Goal: Task Accomplishment & Management: Use online tool/utility

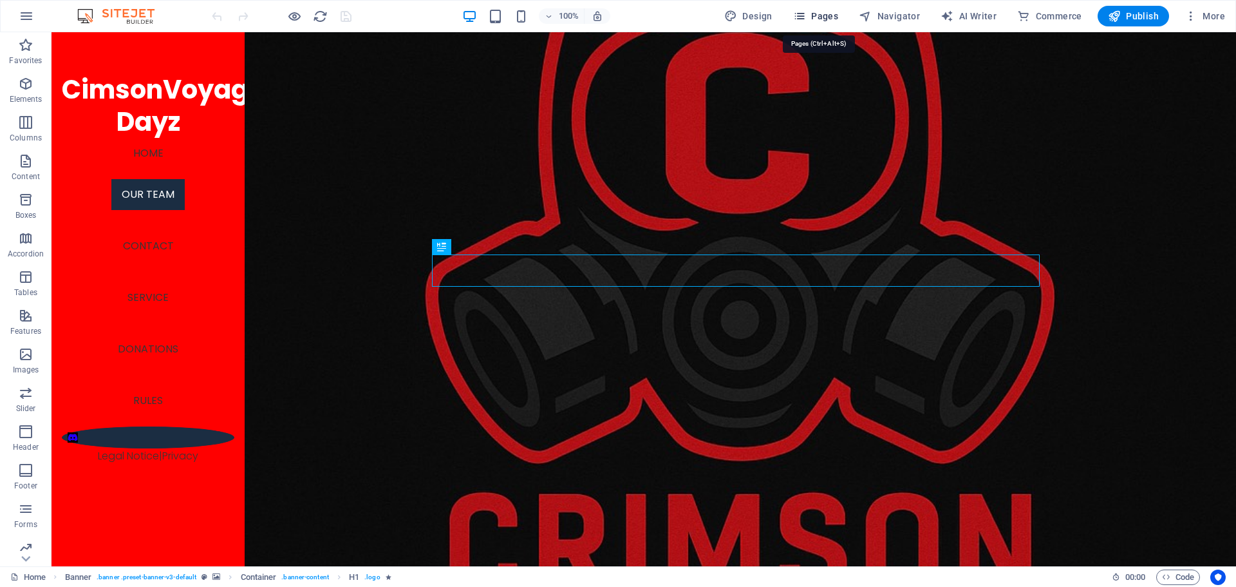
click at [814, 18] on span "Pages" at bounding box center [815, 16] width 45 height 13
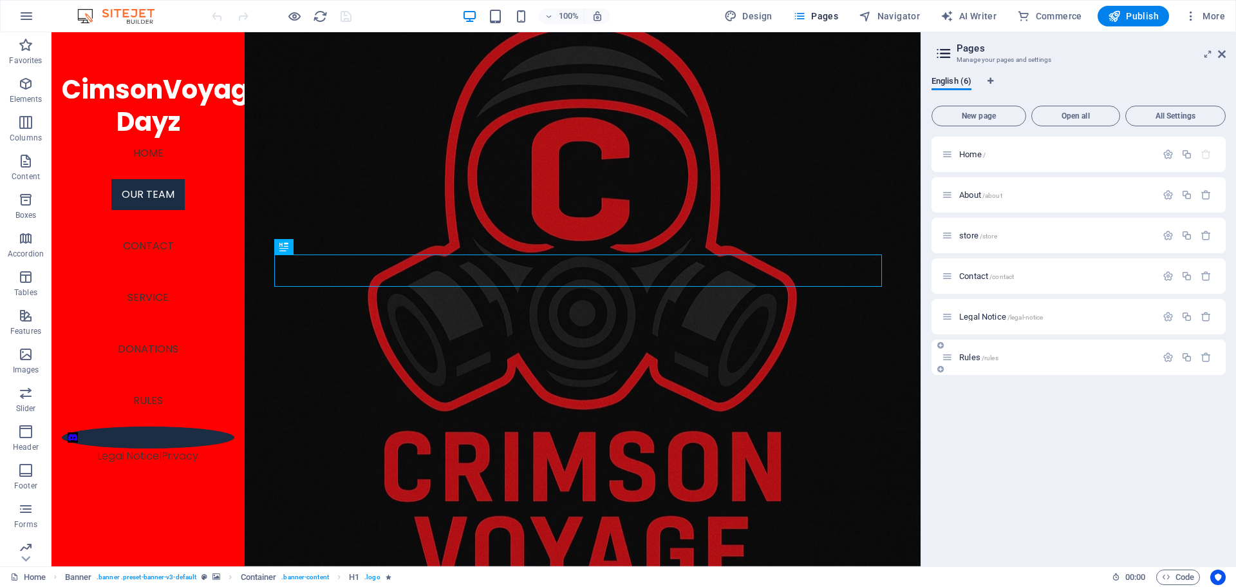
click at [968, 365] on div "Rules /rules" at bounding box center [1079, 356] width 294 height 35
drag, startPoint x: 950, startPoint y: 356, endPoint x: 947, endPoint y: 189, distance: 166.8
click at [947, 189] on div "Home / About /about store /store Contact /contact Legal Notice /legal-notice Ru…" at bounding box center [1079, 256] width 294 height 238
click at [987, 193] on span "/rules" at bounding box center [990, 195] width 17 height 7
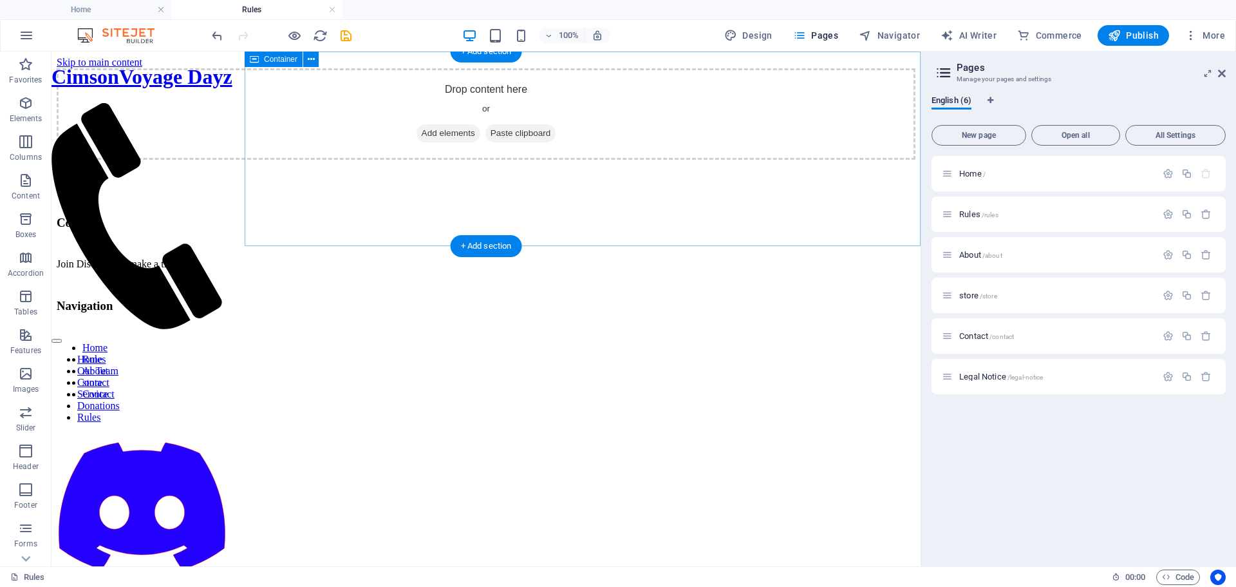
click at [480, 142] on span "Add elements" at bounding box center [449, 133] width 64 height 18
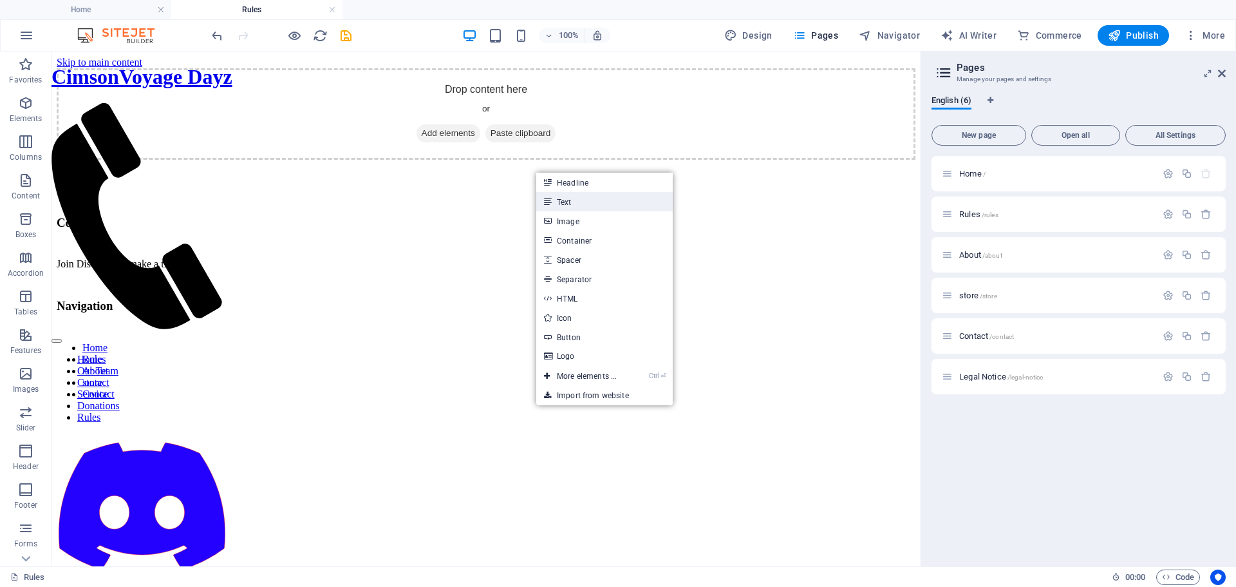
click at [571, 202] on link "Text" at bounding box center [604, 201] width 137 height 19
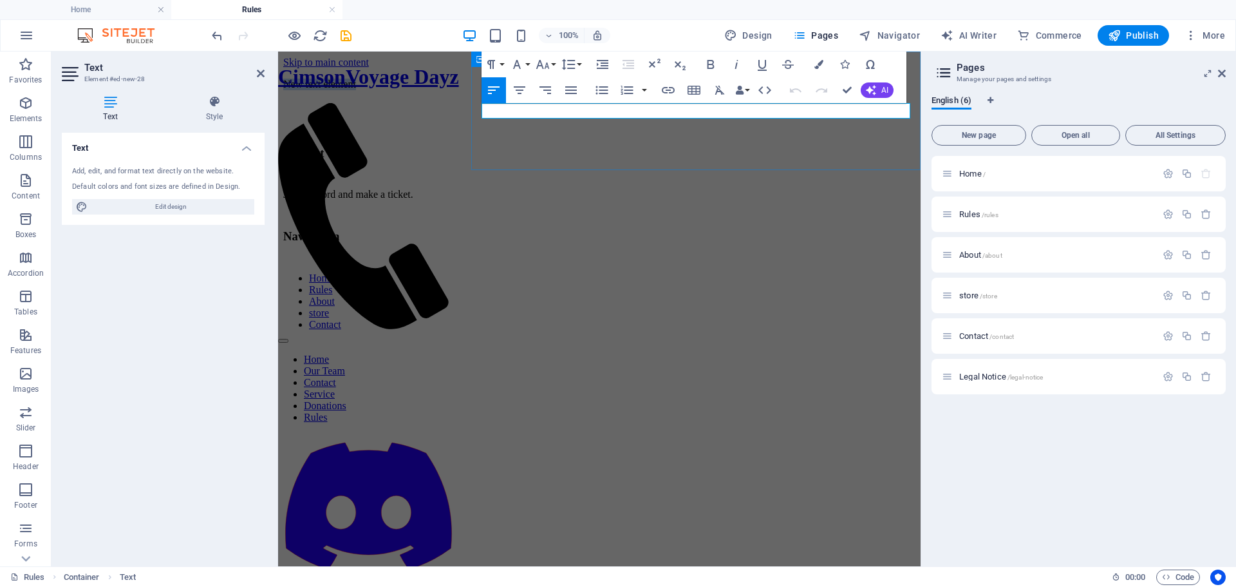
click at [574, 90] on p "New text element" at bounding box center [599, 85] width 632 height 12
drag, startPoint x: 563, startPoint y: 113, endPoint x: 483, endPoint y: 115, distance: 80.5
click at [483, 90] on p "New text element" at bounding box center [599, 85] width 632 height 12
drag, startPoint x: 575, startPoint y: 115, endPoint x: 467, endPoint y: 108, distance: 107.7
click at [467, 108] on div "CimsonVoyage Dayz Home Our Team Contact Service Donations Rules Legal Notice | …" at bounding box center [599, 205] width 632 height 252
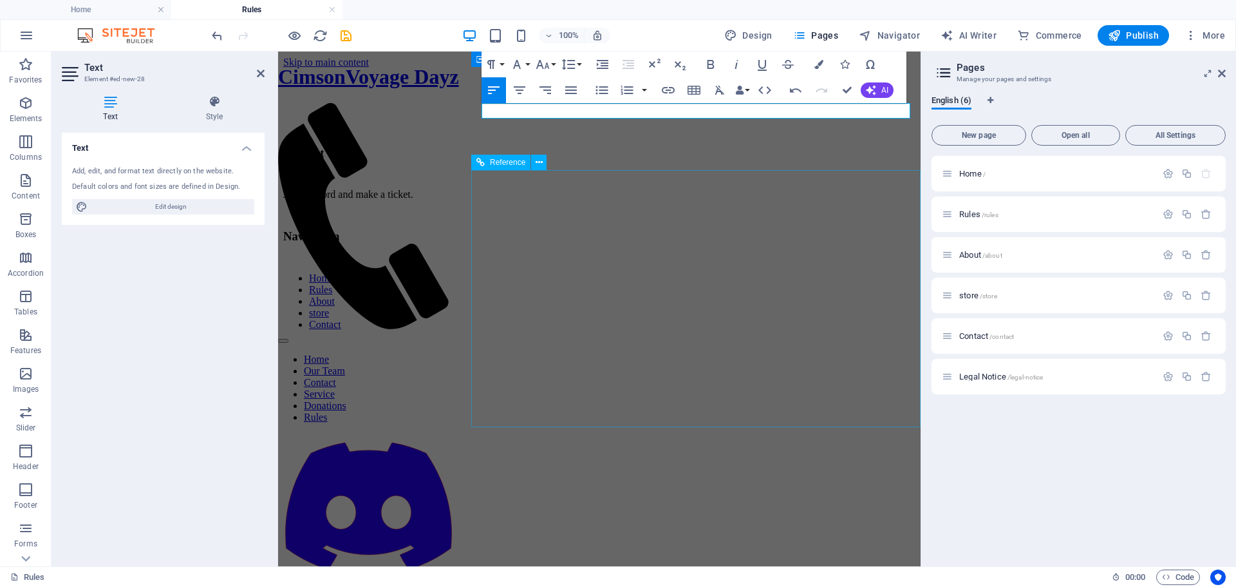
click at [789, 231] on div "Contact Join Discord and make a ticket. Navigation Home Rules About store Conta…" at bounding box center [599, 215] width 632 height 230
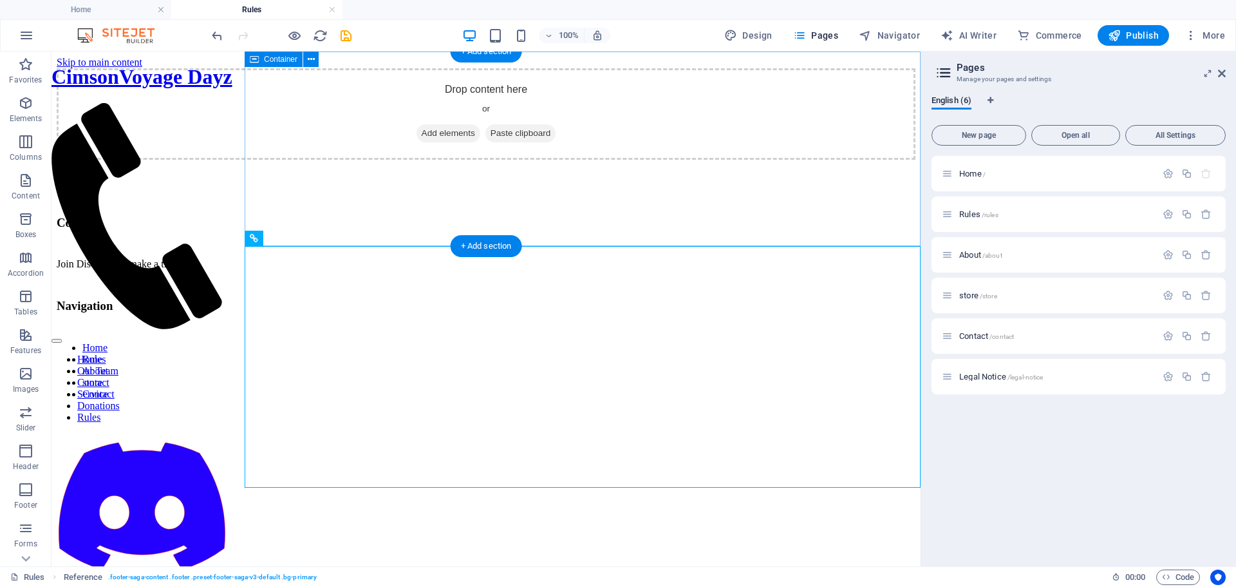
click at [480, 142] on span "Add elements" at bounding box center [449, 133] width 64 height 18
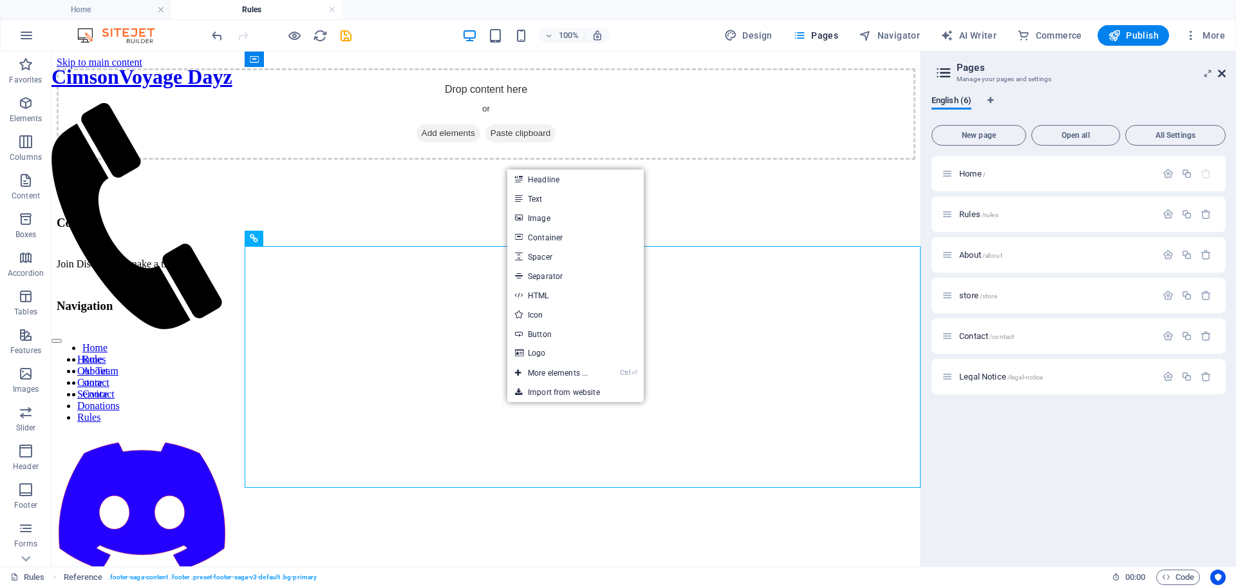
click at [1221, 71] on icon at bounding box center [1222, 73] width 8 height 10
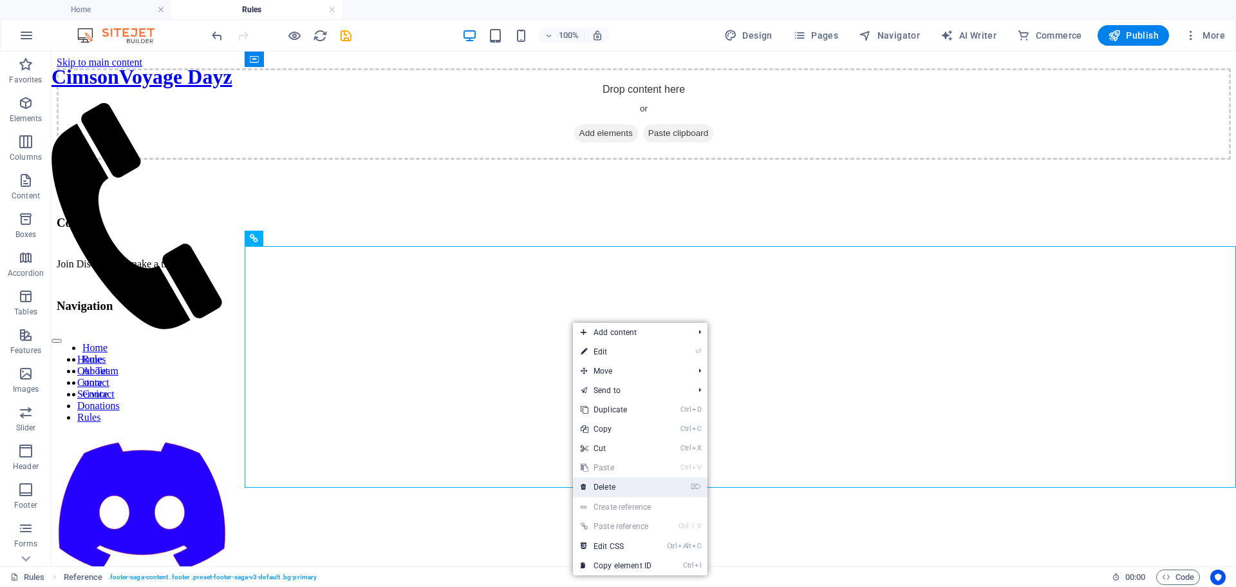
click at [614, 480] on link "⌦ Delete" at bounding box center [616, 486] width 86 height 19
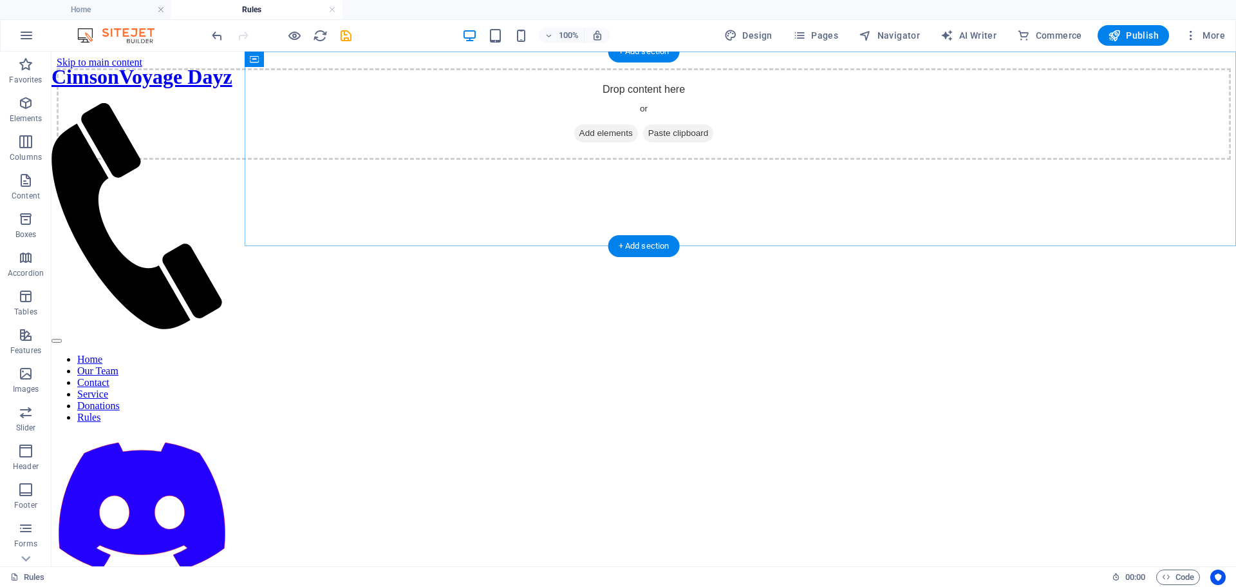
click at [637, 243] on div "+ Add section" at bounding box center [643, 246] width 71 height 22
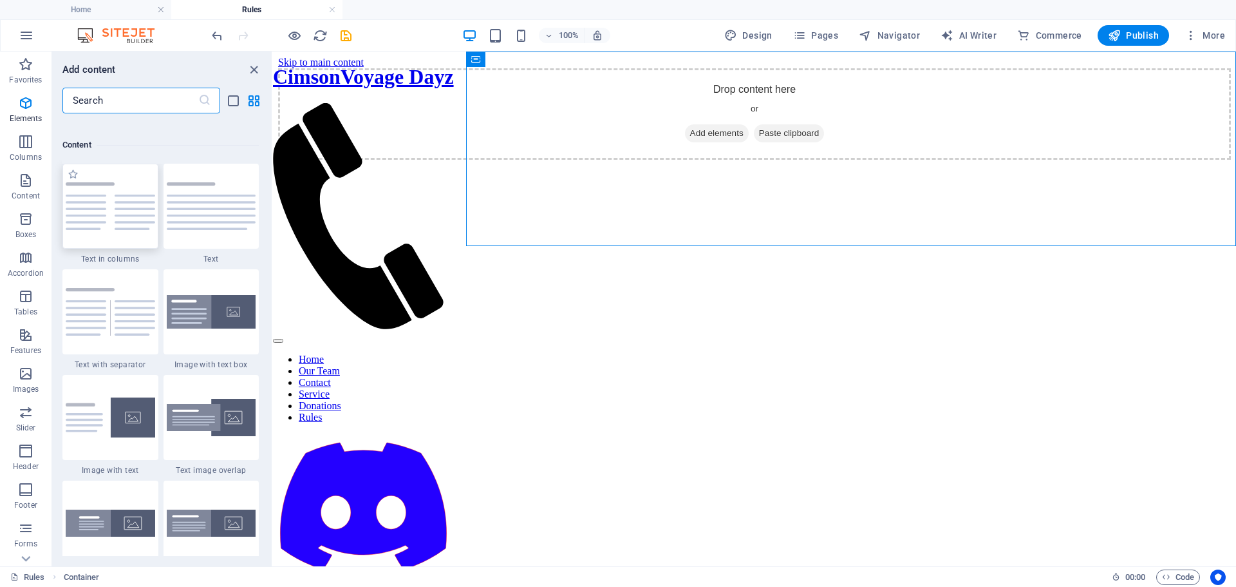
scroll to position [2253, 0]
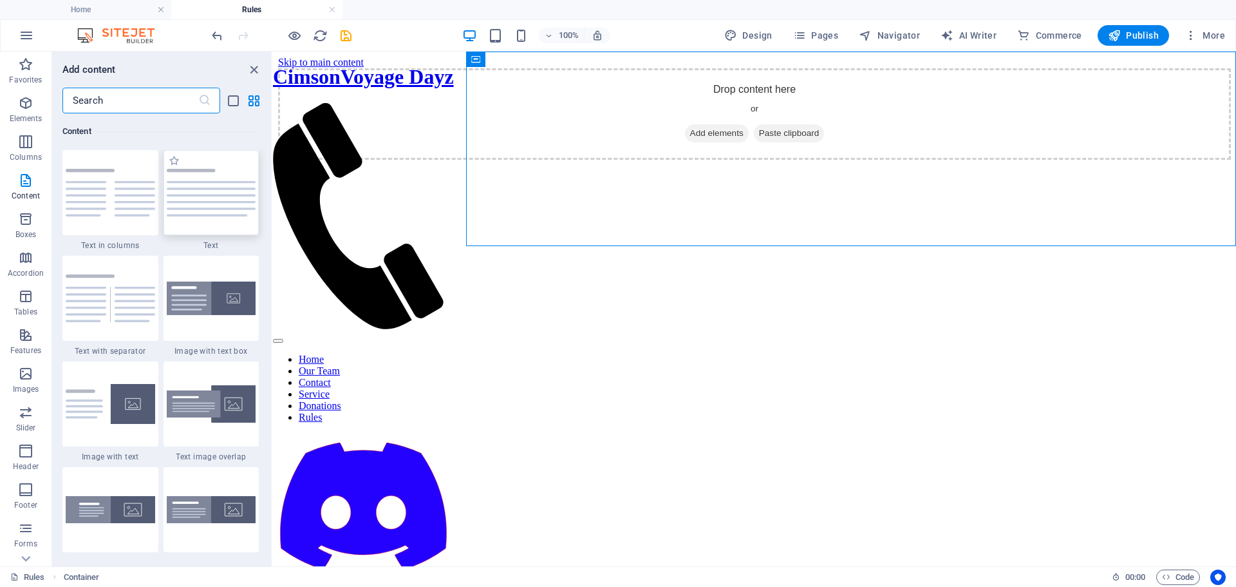
click at [182, 193] on img at bounding box center [212, 193] width 90 height 48
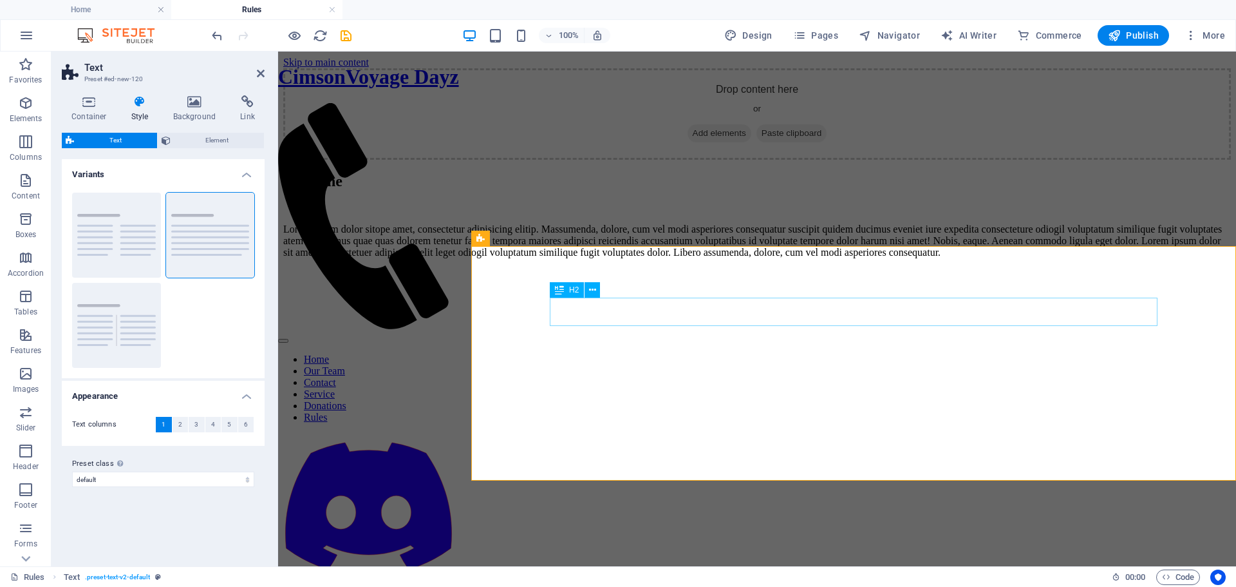
click at [668, 190] on div "Headline" at bounding box center [757, 181] width 948 height 17
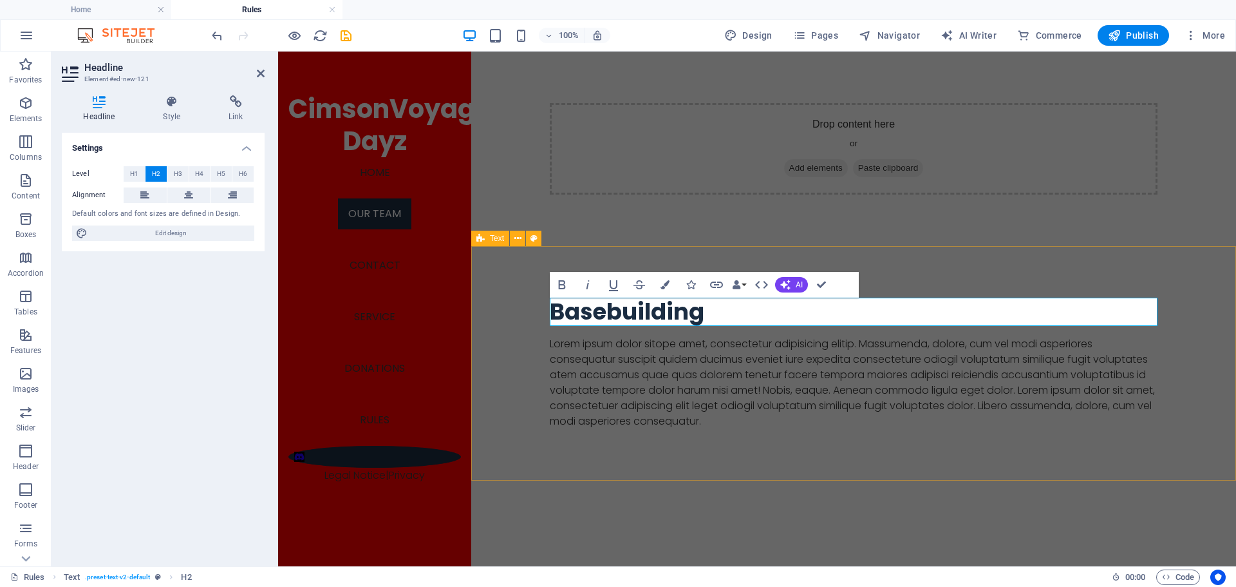
drag, startPoint x: 648, startPoint y: 469, endPoint x: 654, endPoint y: 466, distance: 7.0
click at [648, 469] on div "Basebuilding Lorem ipsum dolor sitope amet, consectetur adipisicing elitip. [PE…" at bounding box center [853, 363] width 765 height 234
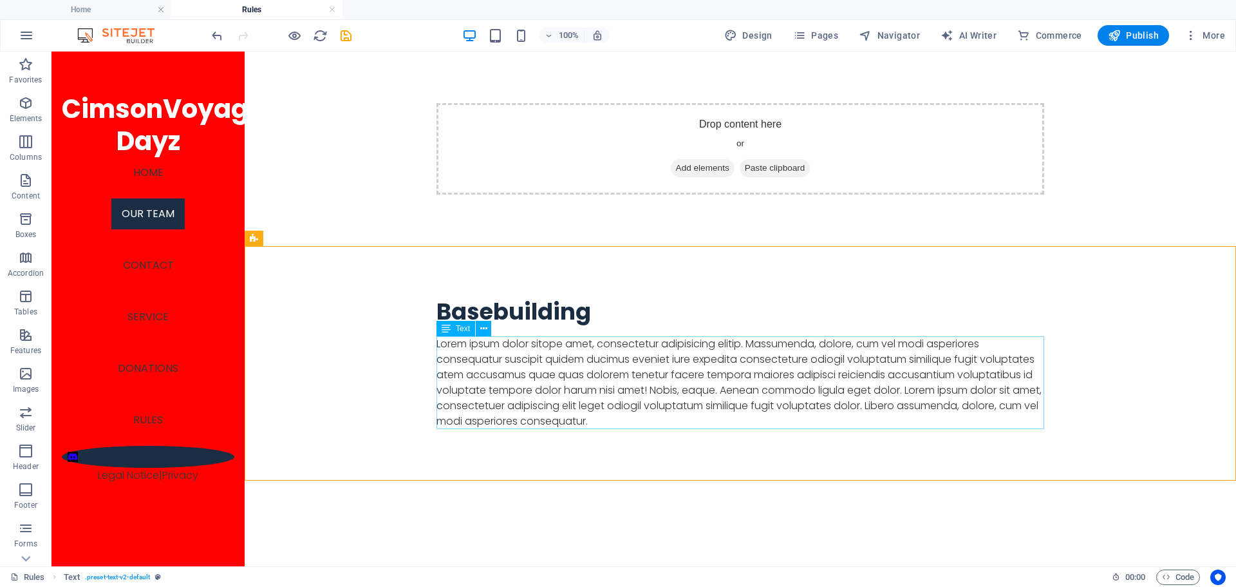
click at [550, 379] on div "Lorem ipsum dolor sitope amet, consectetur adipisicing elitip. Massumenda, dolo…" at bounding box center [741, 382] width 608 height 93
click at [551, 379] on div "Lorem ipsum dolor sitope amet, consectetur adipisicing elitip. Massumenda, dolo…" at bounding box center [741, 382] width 608 height 93
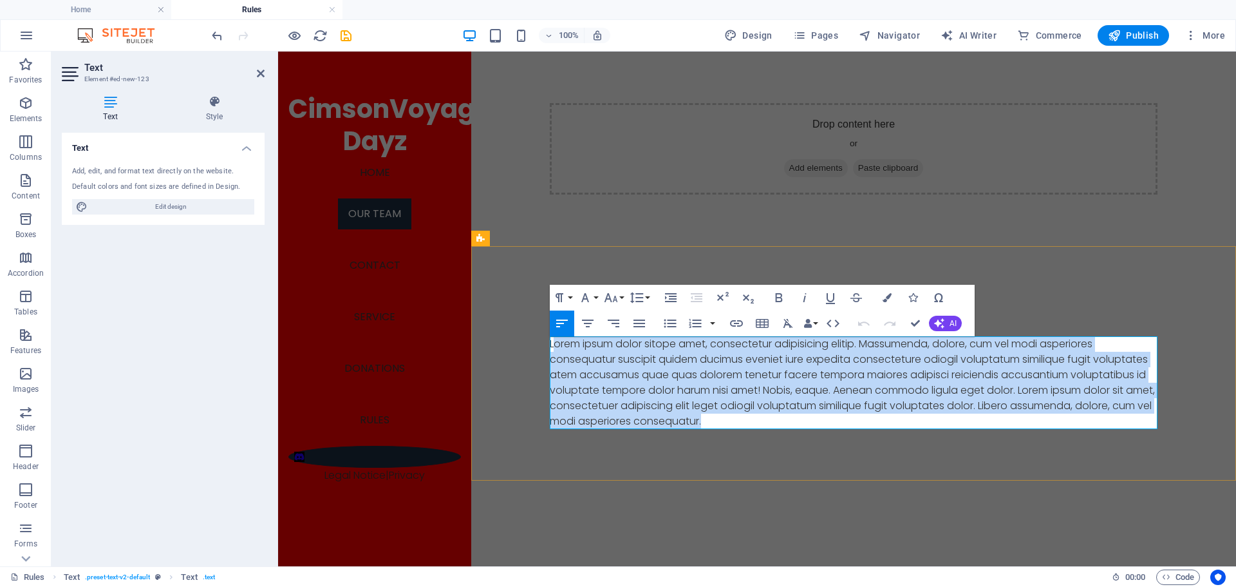
drag, startPoint x: 755, startPoint y: 424, endPoint x: 556, endPoint y: 342, distance: 215.4
click at [556, 342] on p "Lorem ipsum dolor sitope amet, consectetur adipisicing elitip. Massumenda, dolo…" at bounding box center [854, 382] width 608 height 93
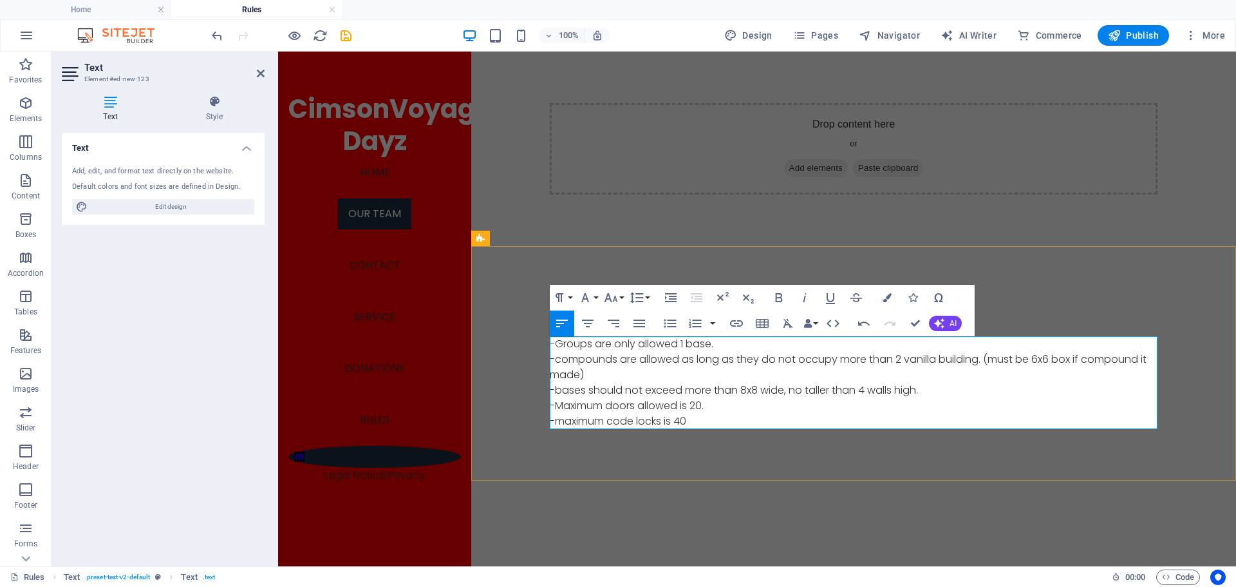
click at [707, 418] on p "-maximum code locks is 40" at bounding box center [854, 420] width 608 height 15
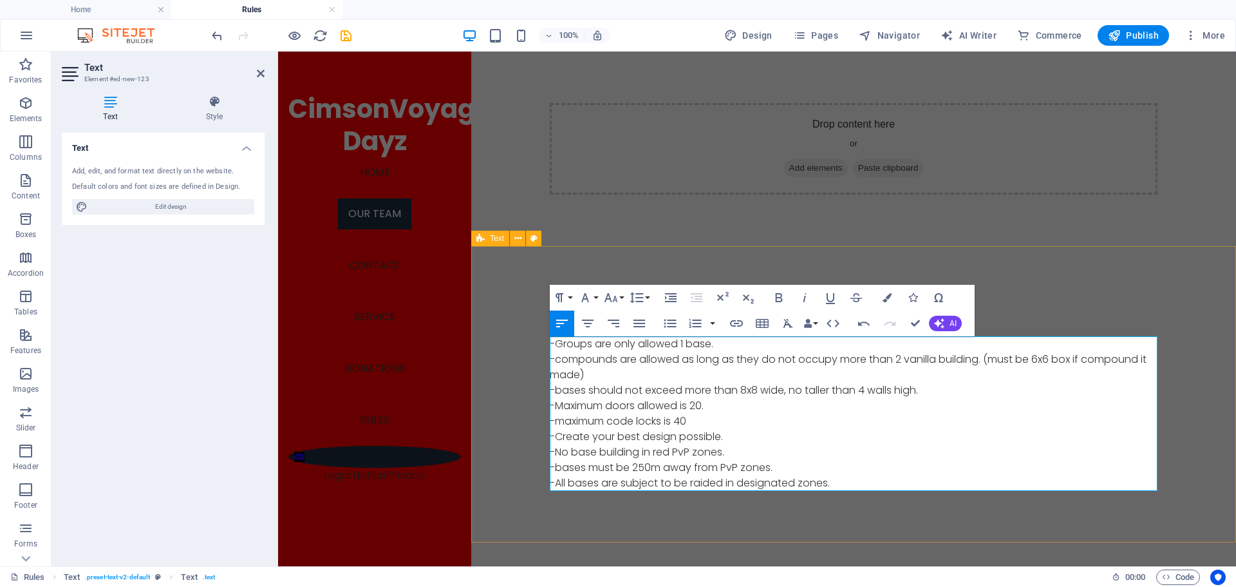
click at [1044, 279] on div "Basebuilding ​-Groups are only allowed 1 base. -compounds are allowed as long a…" at bounding box center [853, 394] width 765 height 296
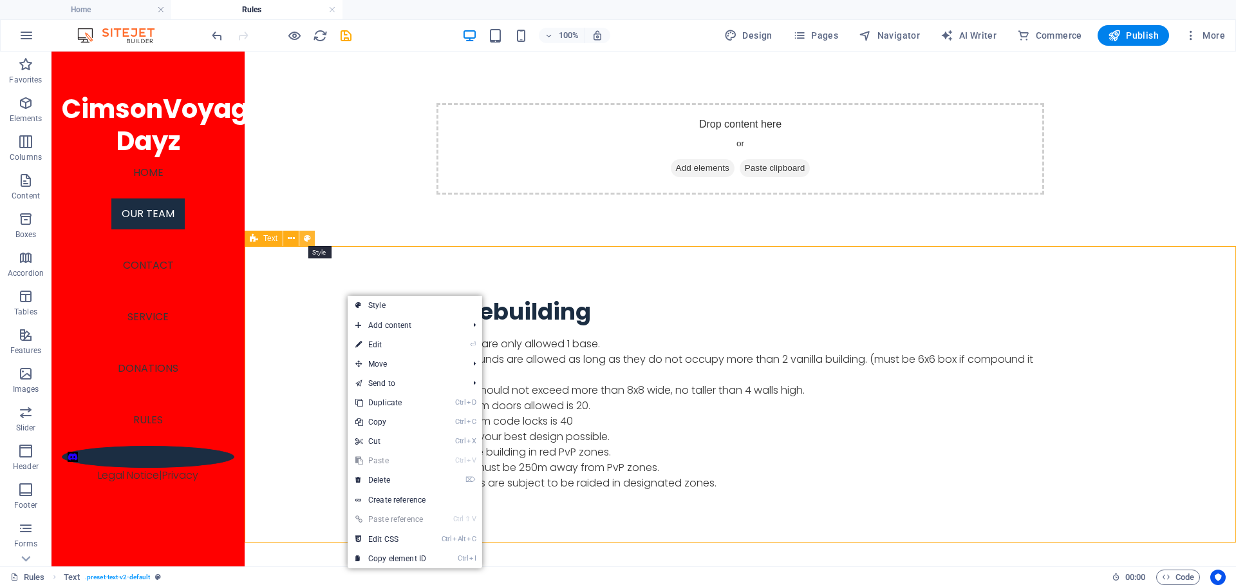
click at [302, 238] on button at bounding box center [306, 238] width 15 height 15
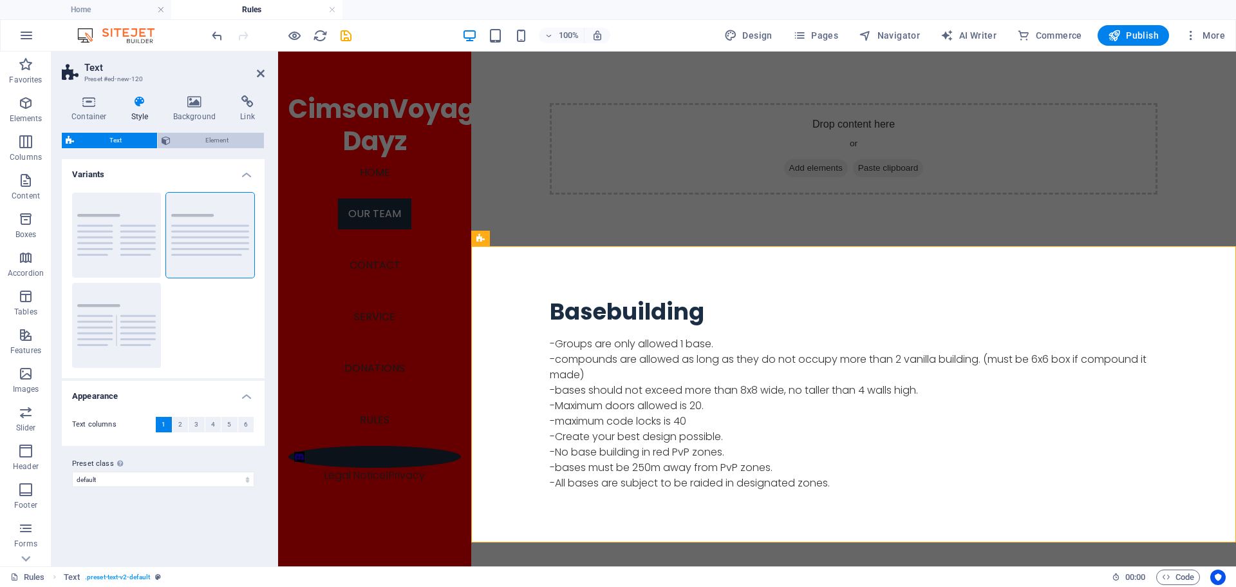
click at [169, 135] on icon at bounding box center [166, 140] width 9 height 15
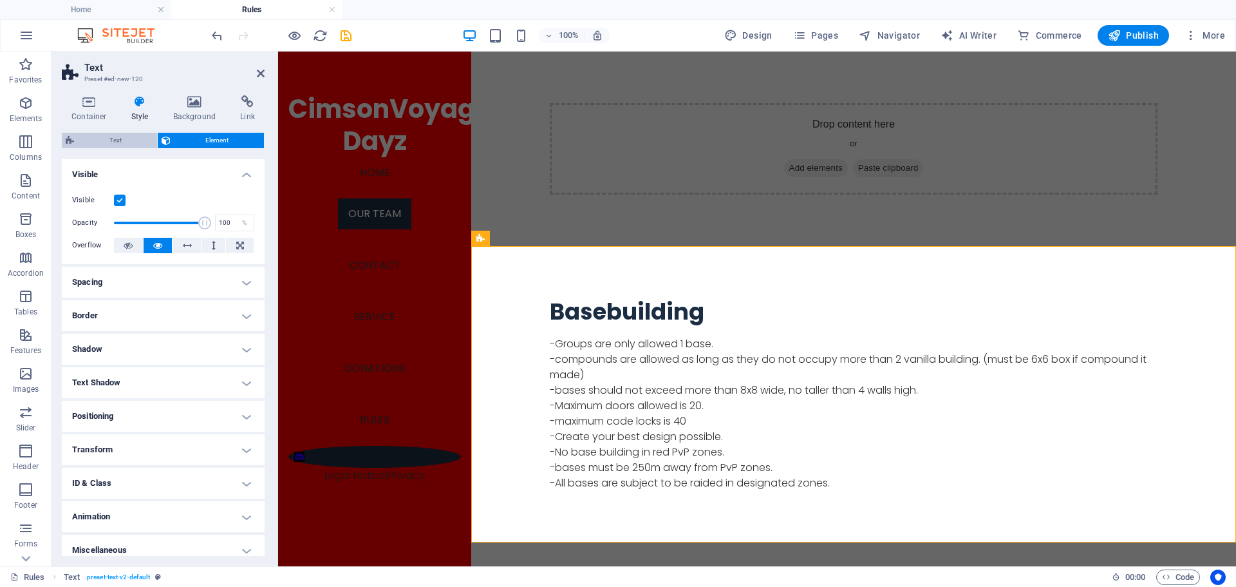
click at [140, 137] on span "Text" at bounding box center [115, 140] width 75 height 15
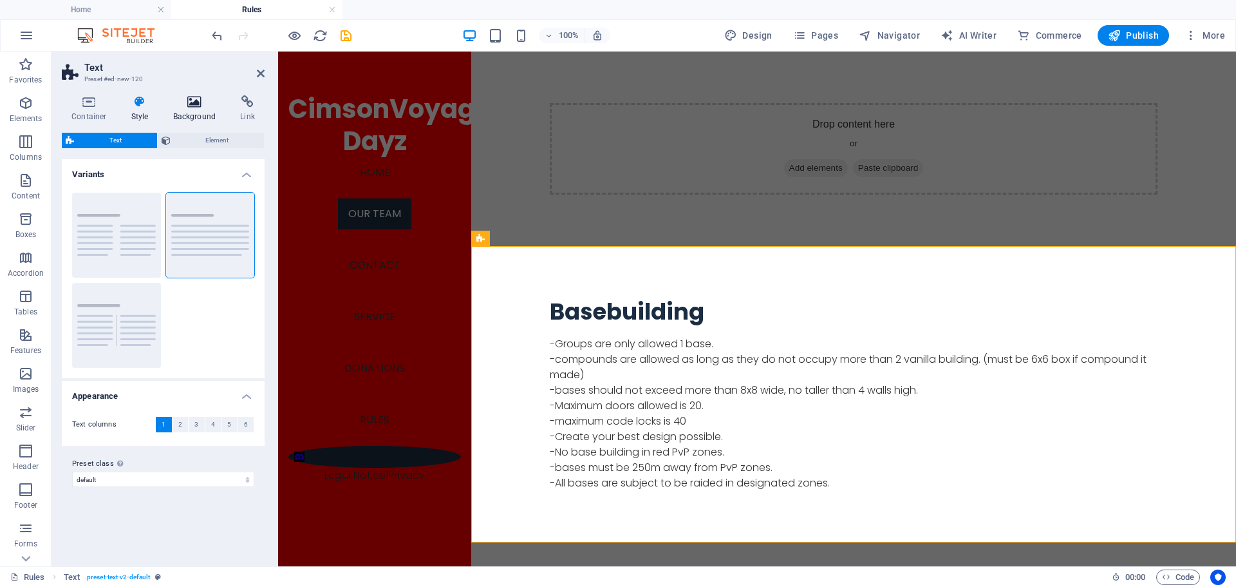
click at [191, 102] on icon at bounding box center [195, 101] width 62 height 13
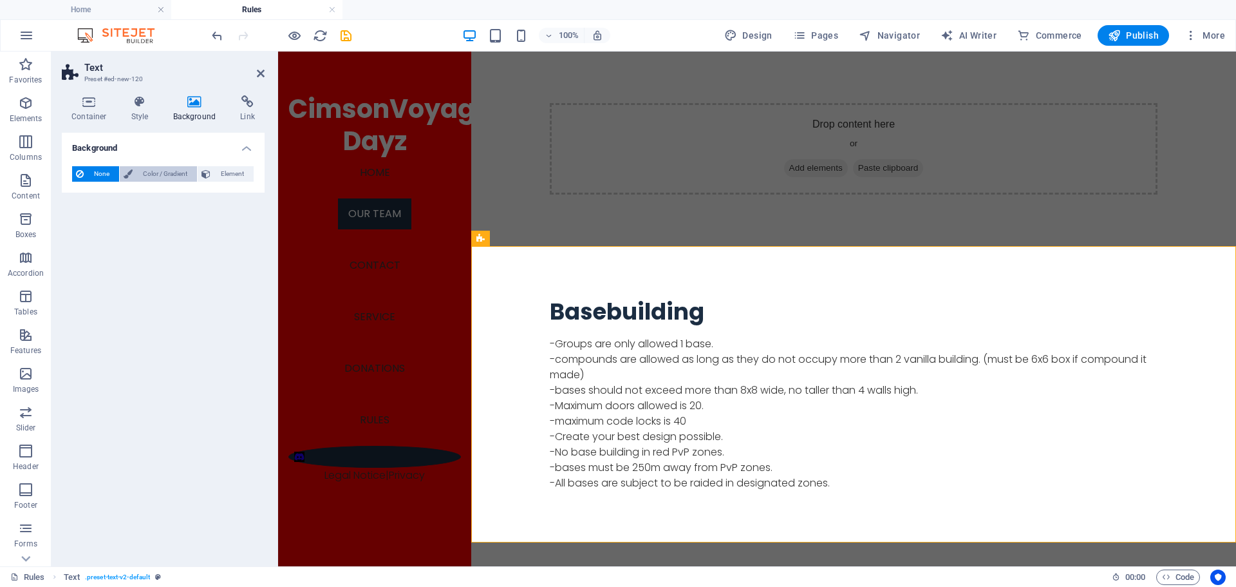
click at [144, 174] on span "Color / Gradient" at bounding box center [165, 173] width 57 height 15
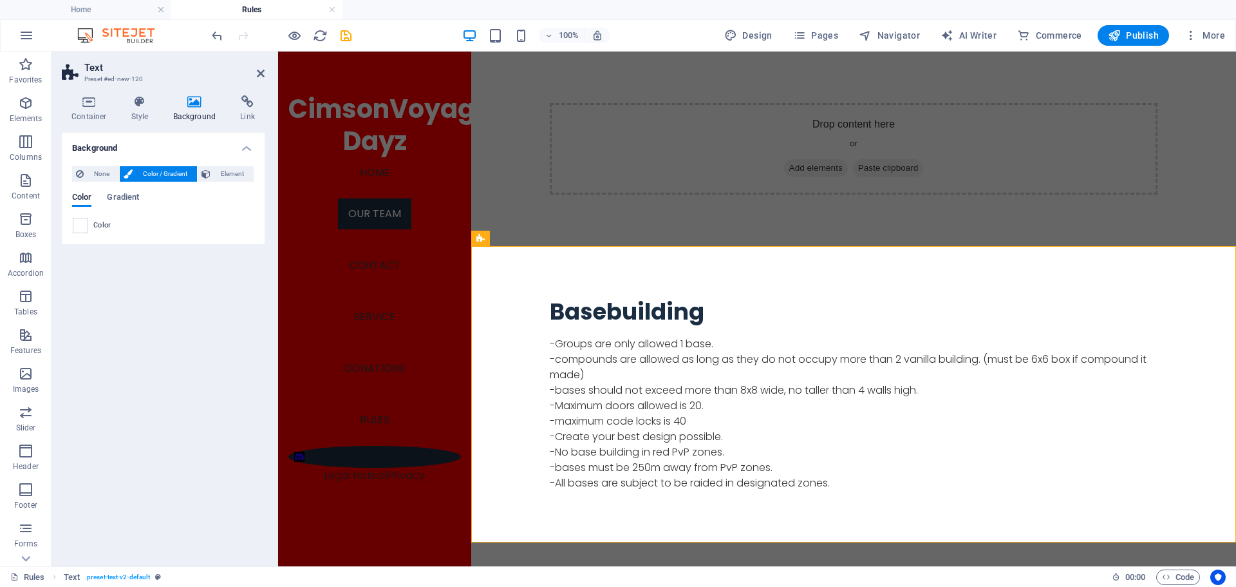
click at [71, 222] on div "None Color / Gradient Element Stretch background to full-width Color overlay Pl…" at bounding box center [163, 200] width 203 height 88
click at [73, 222] on span at bounding box center [80, 225] width 14 height 14
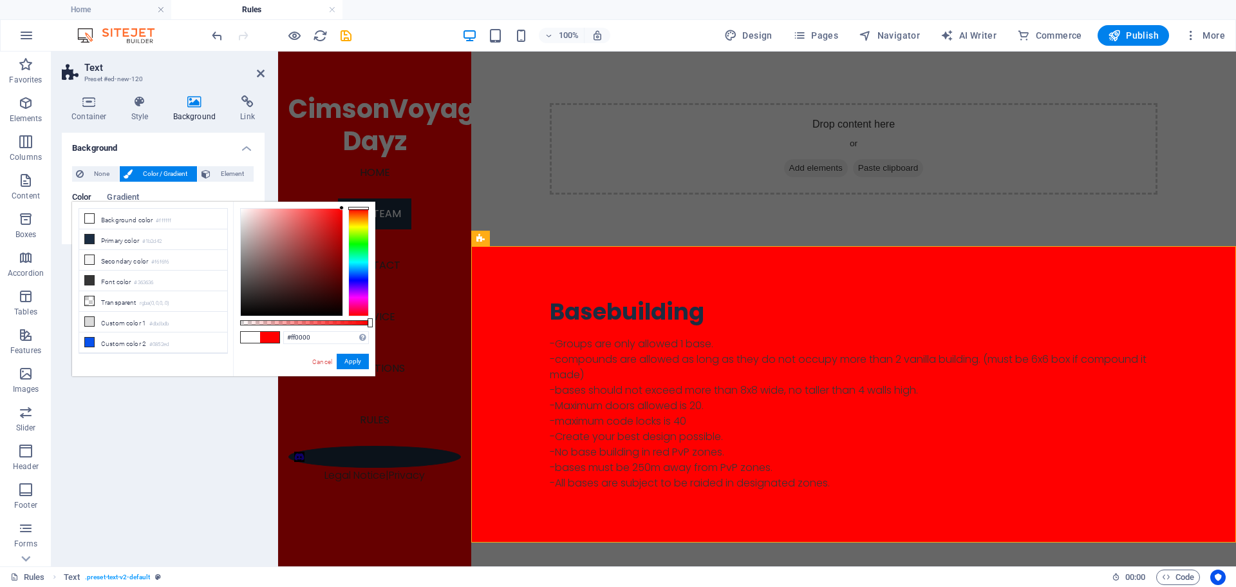
drag, startPoint x: 270, startPoint y: 238, endPoint x: 357, endPoint y: 201, distance: 93.8
click at [357, 202] on div "#ff0000 Supported formats #0852ed rgb(8, 82, 237) rgba(8, 82, 237, 90%) hsv(221…" at bounding box center [304, 382] width 142 height 361
click at [91, 235] on icon at bounding box center [89, 238] width 9 height 9
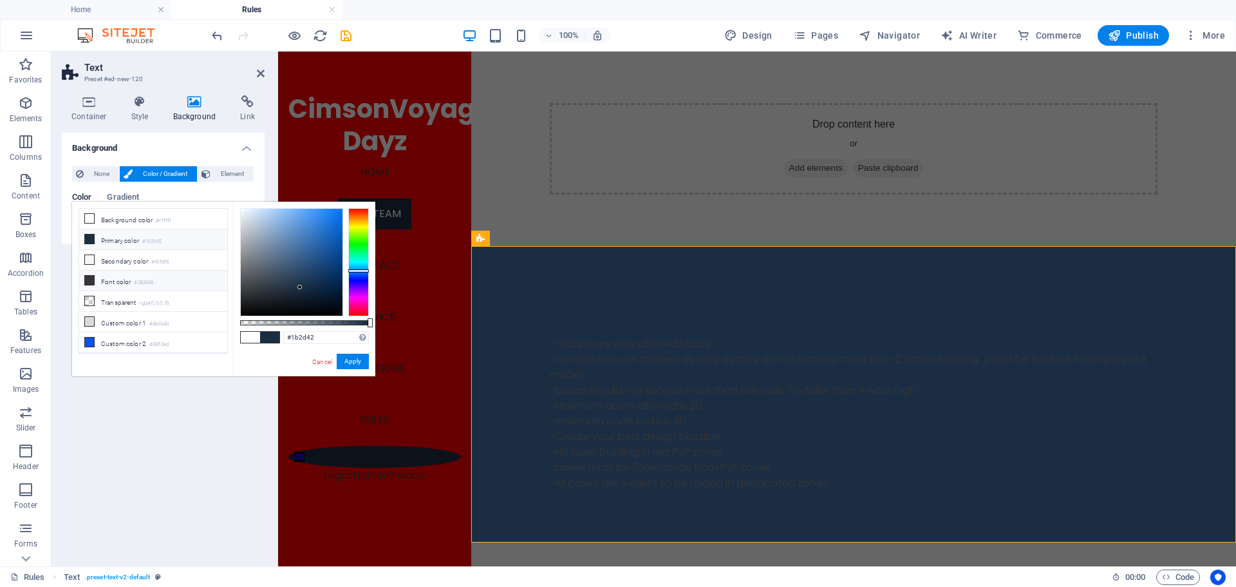
click at [87, 281] on icon at bounding box center [89, 280] width 9 height 9
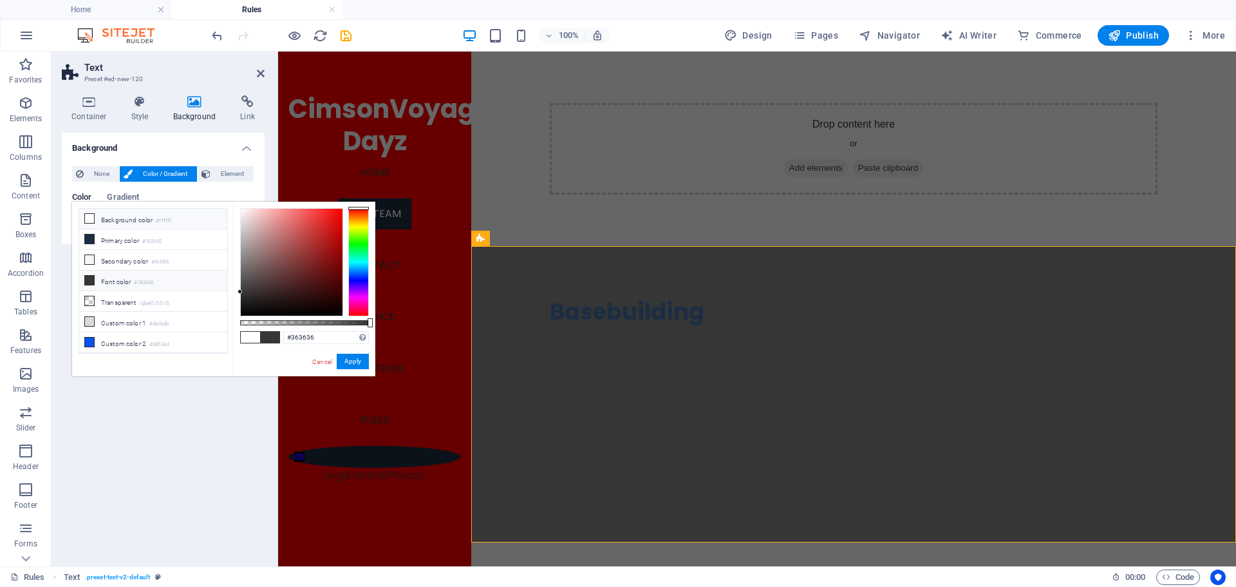
click at [86, 219] on icon at bounding box center [89, 218] width 9 height 9
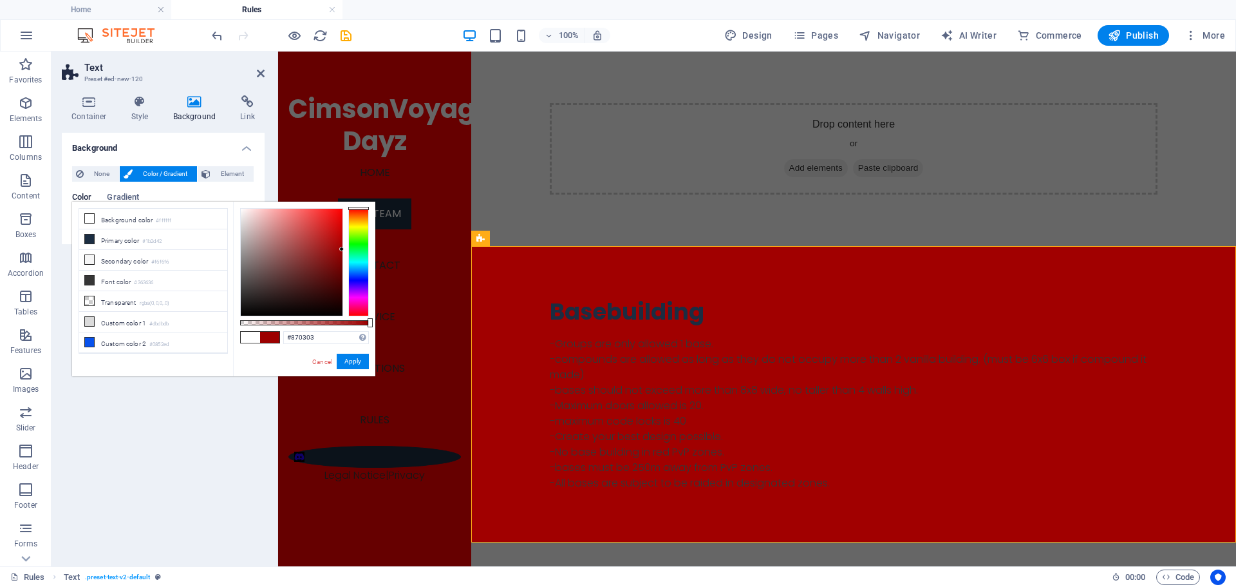
type input "#850303"
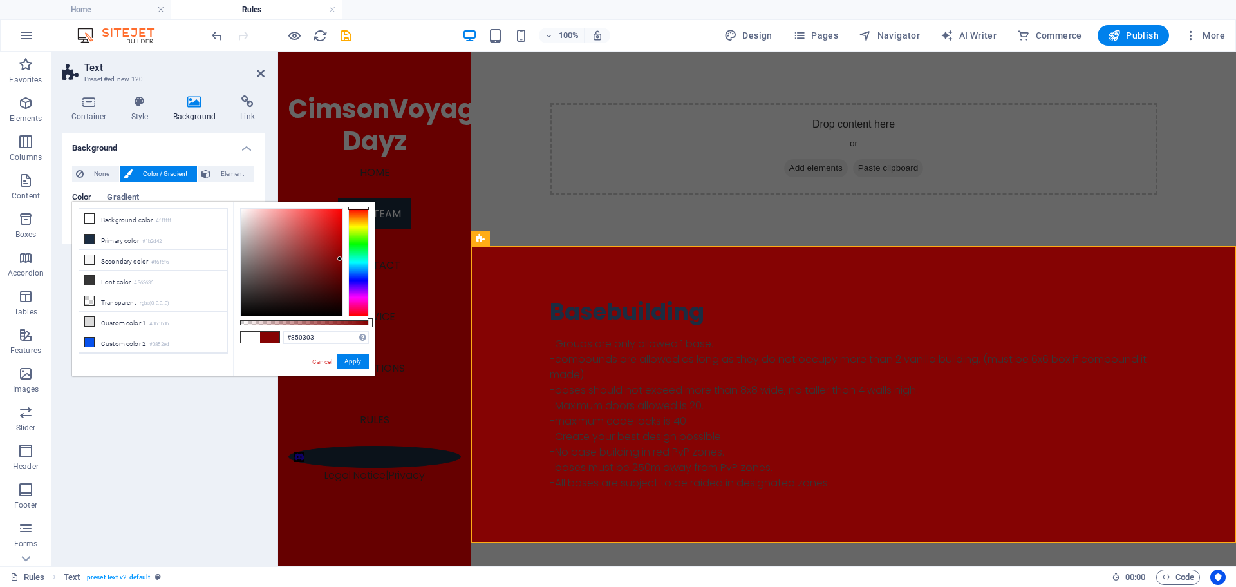
drag, startPoint x: 288, startPoint y: 285, endPoint x: 340, endPoint y: 259, distance: 58.2
click at [340, 259] on div at bounding box center [292, 262] width 102 height 107
drag, startPoint x: 355, startPoint y: 360, endPoint x: 77, endPoint y: 308, distance: 282.9
click at [355, 360] on button "Apply" at bounding box center [353, 360] width 32 height 15
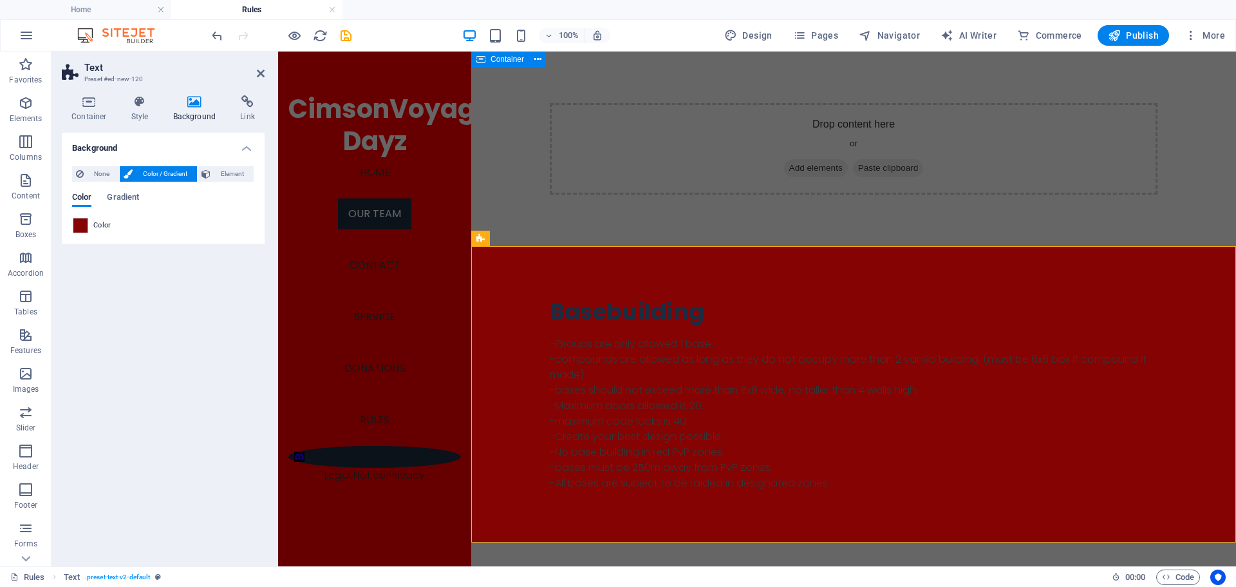
click at [1179, 146] on div "Drop content here or Add elements Paste clipboard" at bounding box center [853, 149] width 765 height 194
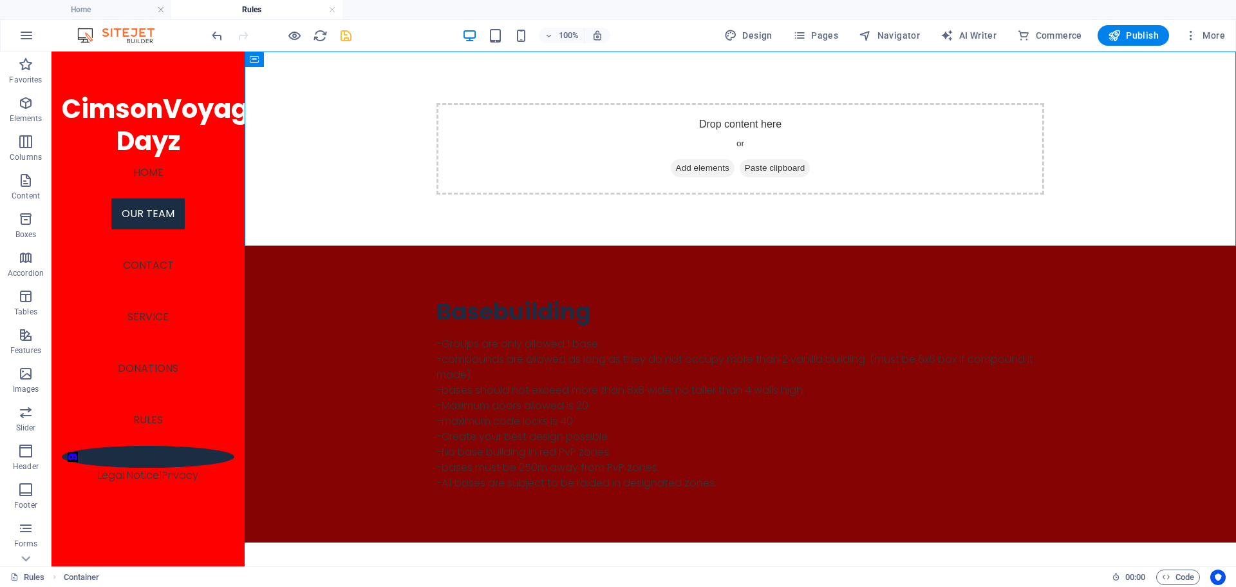
click at [340, 35] on icon "save" at bounding box center [346, 35] width 15 height 15
